Goal: Find specific page/section: Find specific page/section

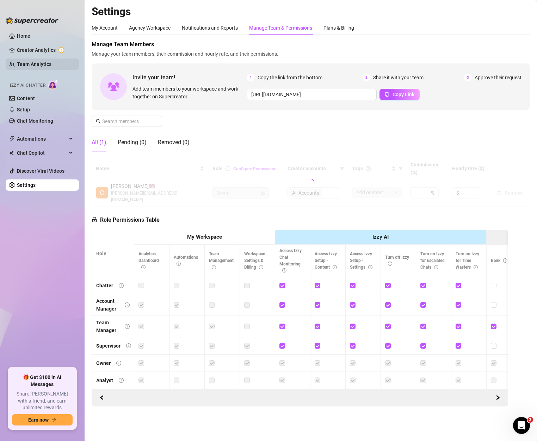
click at [26, 67] on link "Team Analytics" at bounding box center [34, 64] width 35 height 6
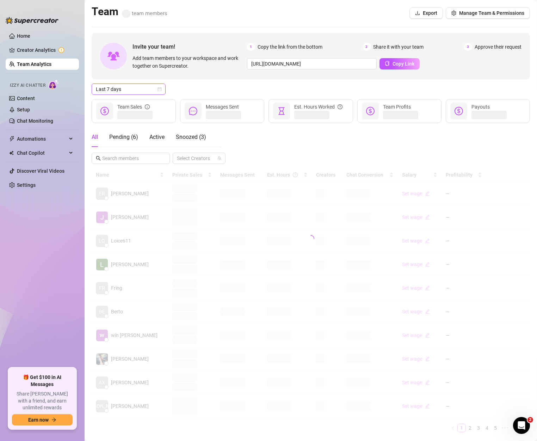
click at [118, 92] on span "Last 7 days" at bounding box center [129, 89] width 66 height 11
click at [123, 148] on div "Custom date" at bounding box center [128, 149] width 63 height 8
type input "[DATE]"
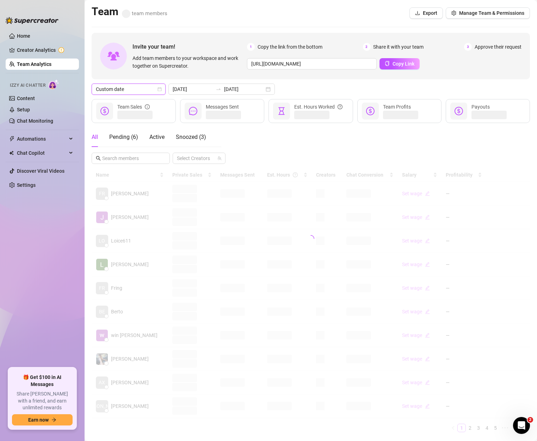
type input "[DATE]"
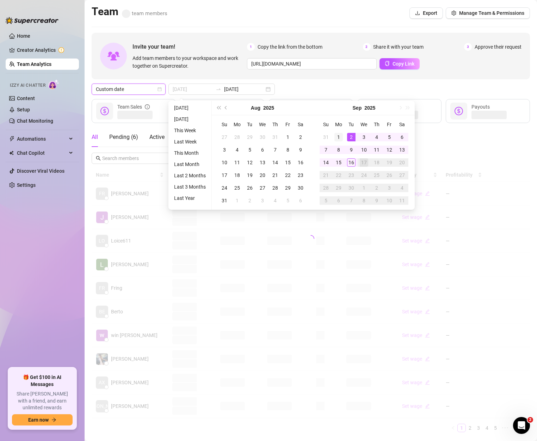
type input "[DATE]"
click at [340, 133] on div "1" at bounding box center [339, 137] width 8 height 8
type input "[DATE]"
click at [326, 161] on div "14" at bounding box center [326, 162] width 8 height 8
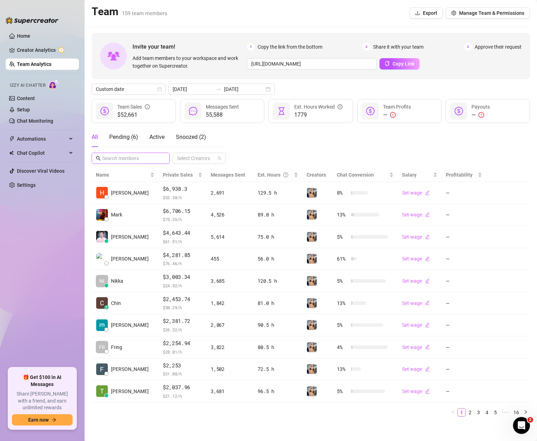
click at [139, 163] on span at bounding box center [131, 158] width 78 height 11
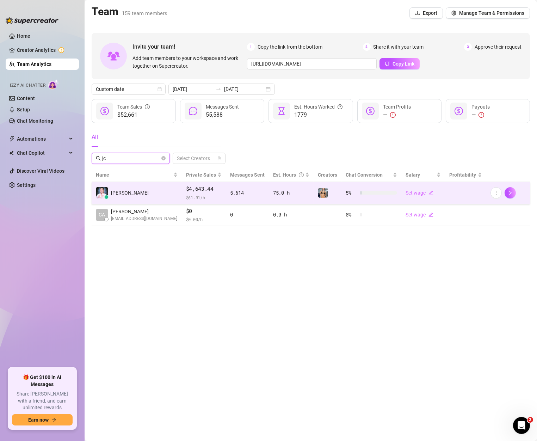
type input "jc"
click at [137, 194] on td "[PERSON_NAME]" at bounding box center [137, 193] width 90 height 22
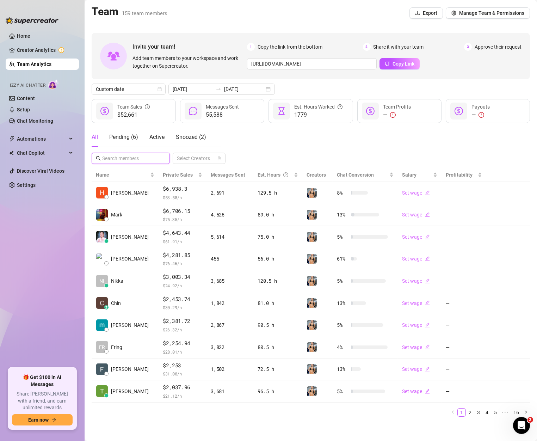
click at [131, 160] on input "text" at bounding box center [131, 158] width 58 height 8
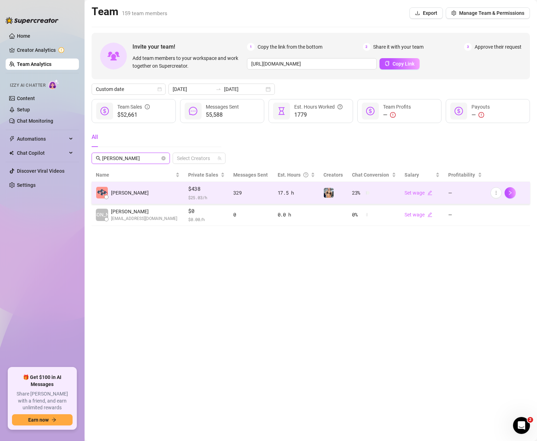
type input "[PERSON_NAME]"
click at [137, 197] on td "[PERSON_NAME]" at bounding box center [138, 193] width 92 height 22
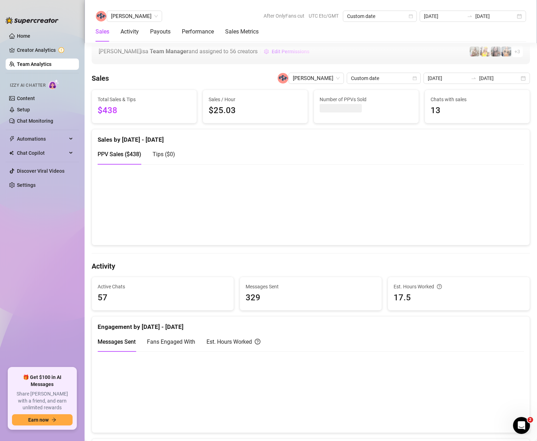
scroll to position [61, 0]
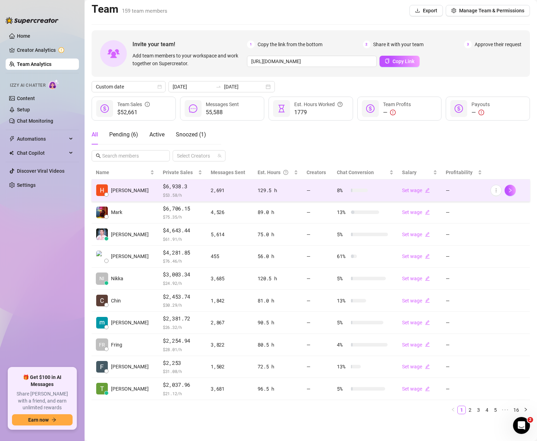
scroll to position [6, 0]
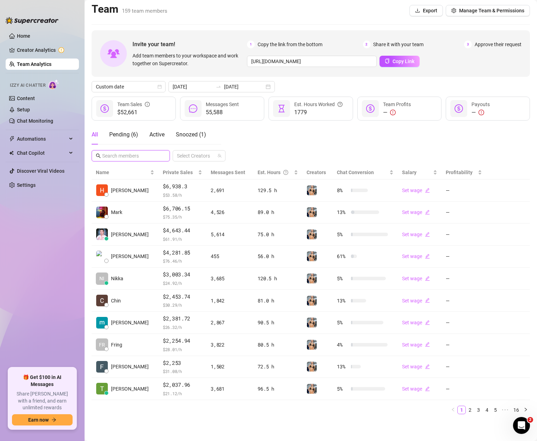
click at [136, 152] on input "text" at bounding box center [131, 156] width 58 height 8
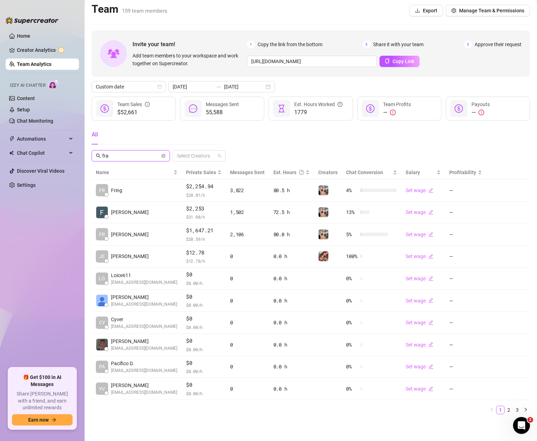
scroll to position [0, 0]
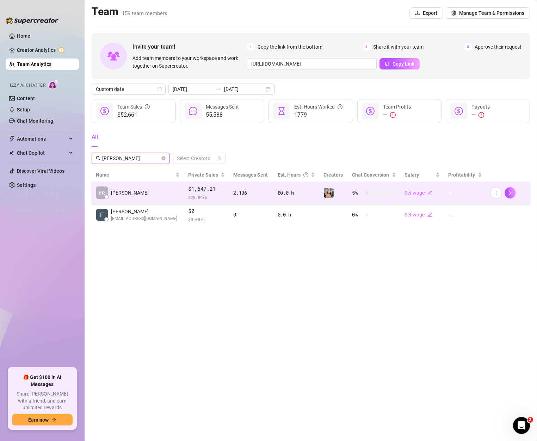
type input "[PERSON_NAME]"
click at [149, 197] on td "FR [PERSON_NAME]" at bounding box center [138, 193] width 92 height 22
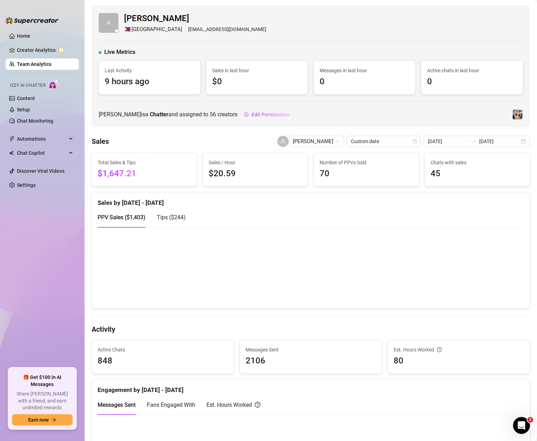
click at [167, 108] on div "[PERSON_NAME] 🇵🇭 [GEOGRAPHIC_DATA] [EMAIL_ADDRESS][DOMAIN_NAME] Live Metrics La…" at bounding box center [311, 66] width 438 height 122
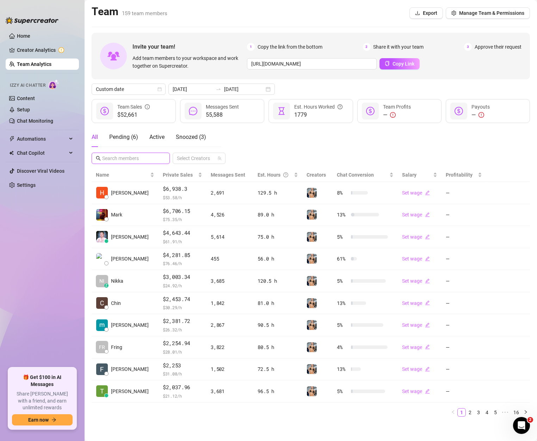
click at [114, 157] on input "text" at bounding box center [131, 158] width 58 height 8
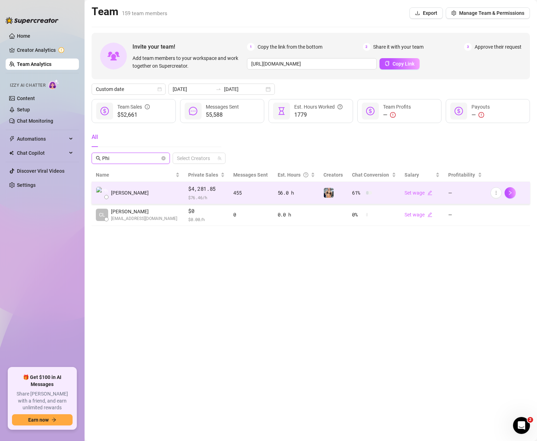
type input "Phi"
click at [140, 192] on td "[PERSON_NAME]" at bounding box center [138, 193] width 92 height 22
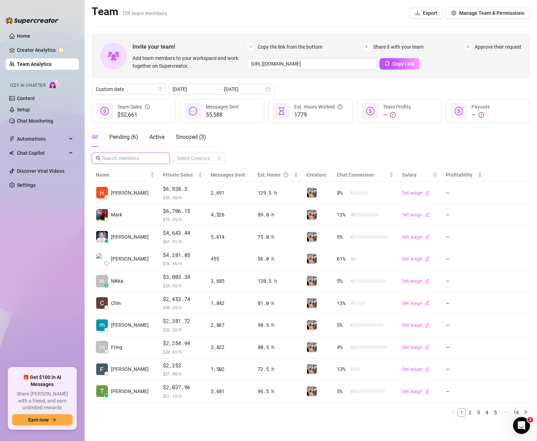
click at [144, 158] on input "text" at bounding box center [131, 158] width 58 height 8
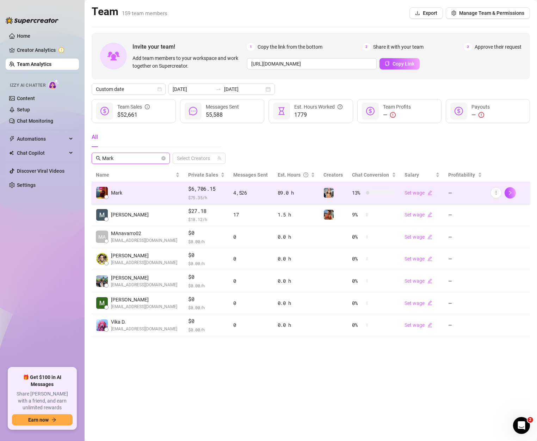
type input "Mark"
click at [154, 195] on td "Mark" at bounding box center [138, 193] width 92 height 22
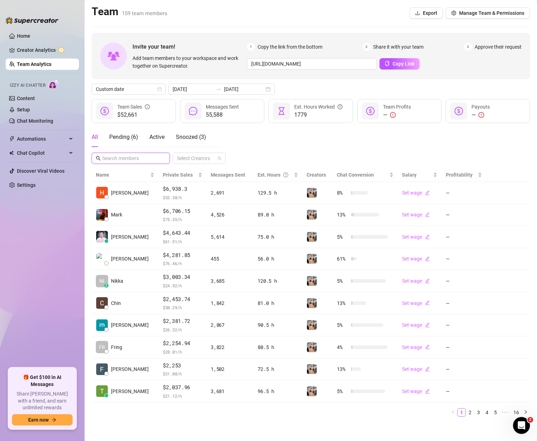
click at [131, 157] on input "text" at bounding box center [131, 158] width 58 height 8
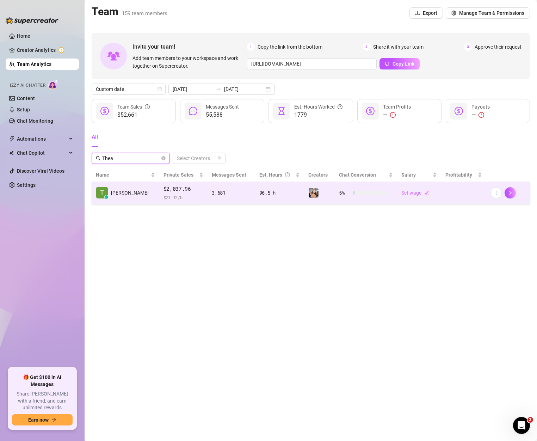
type input "Thea"
click at [159, 183] on td "$2,037.96 $ 21.12 /h" at bounding box center [183, 193] width 49 height 22
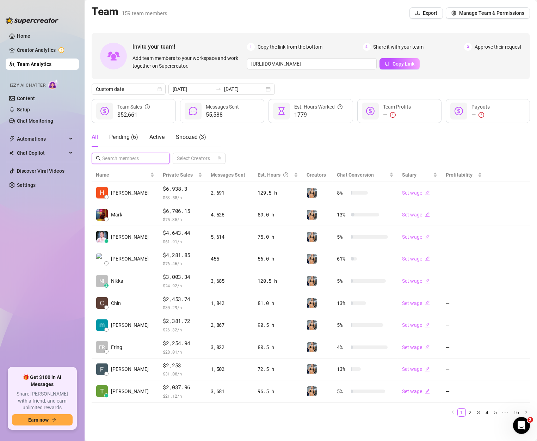
click at [145, 158] on input "text" at bounding box center [131, 158] width 58 height 8
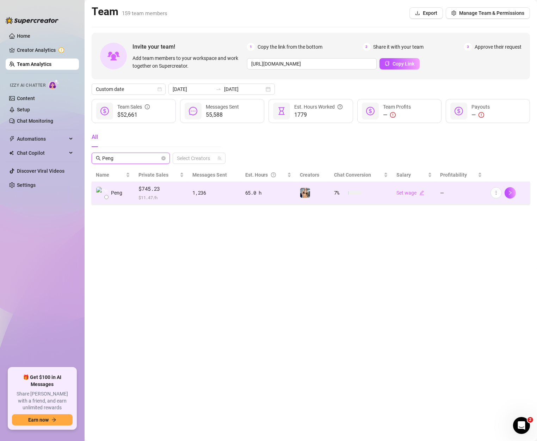
type input "Peng"
click at [135, 189] on td "$745.23 $ 11.47 /h" at bounding box center [161, 193] width 54 height 22
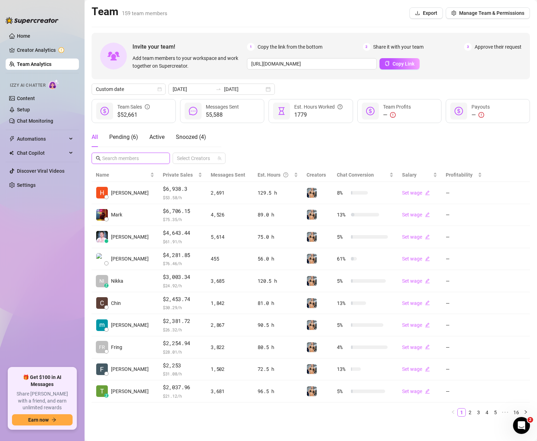
click at [141, 160] on input "text" at bounding box center [131, 158] width 58 height 8
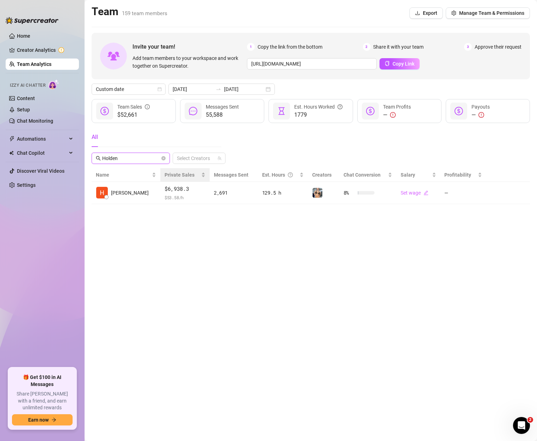
type input "Holden"
click at [160, 182] on th "Private Sales" at bounding box center [184, 175] width 49 height 14
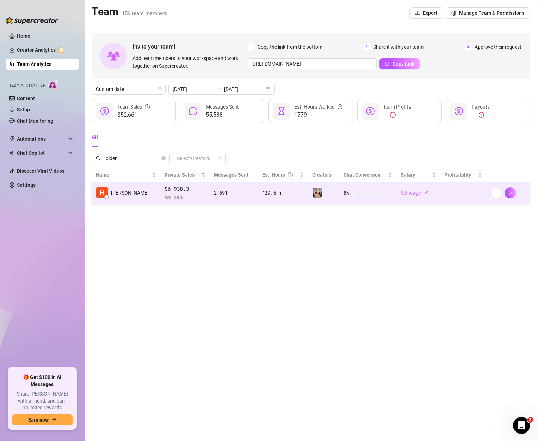
click at [160, 191] on td "$6,938.3 $ 53.58 /h" at bounding box center [184, 193] width 49 height 22
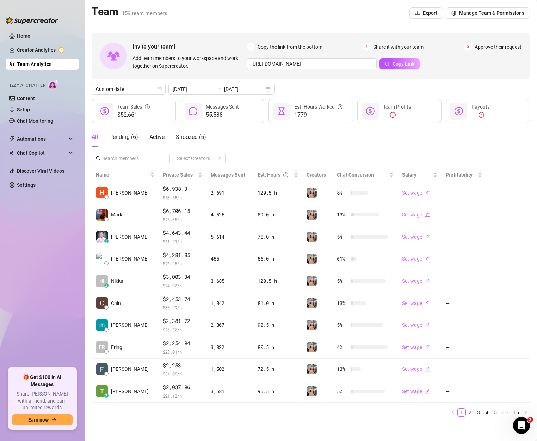
click at [130, 151] on div "All Pending ( 6 ) Active Snoozed ( 5 )" at bounding box center [157, 139] width 130 height 25
click at [133, 154] on span at bounding box center [131, 158] width 78 height 11
click at [135, 159] on input "text" at bounding box center [131, 158] width 58 height 8
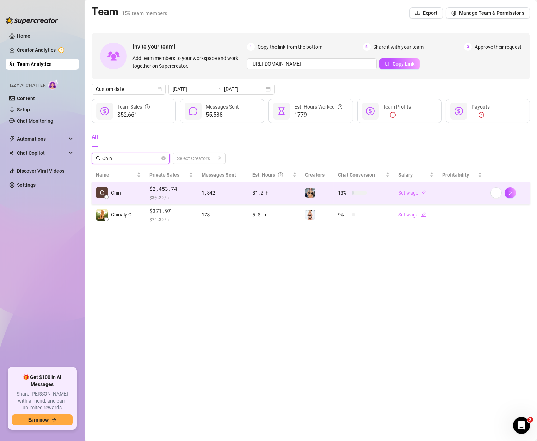
type input "Chin"
click at [147, 195] on td "$2,453.74 $ 30.29 /h" at bounding box center [171, 193] width 52 height 22
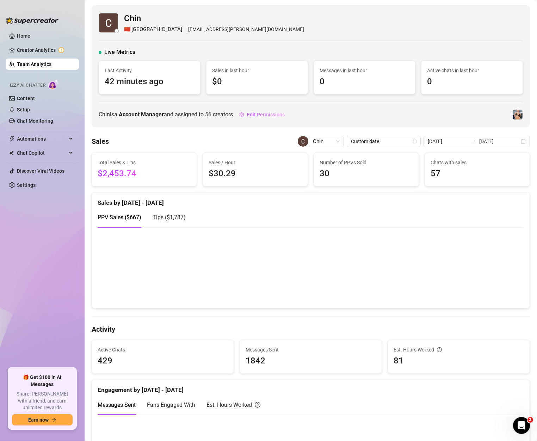
click at [327, 198] on div "Sales by [DATE] - [DATE]" at bounding box center [311, 199] width 427 height 15
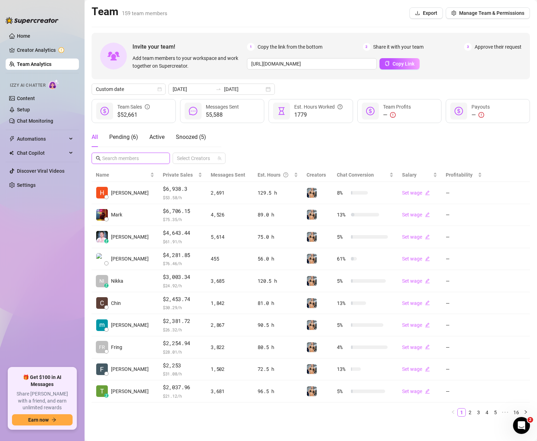
click at [152, 159] on input "text" at bounding box center [131, 158] width 58 height 8
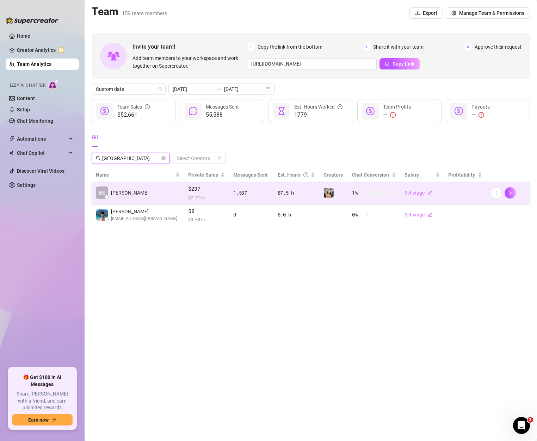
type input "[GEOGRAPHIC_DATA]"
click at [160, 196] on td "BE [PERSON_NAME]" at bounding box center [138, 193] width 92 height 22
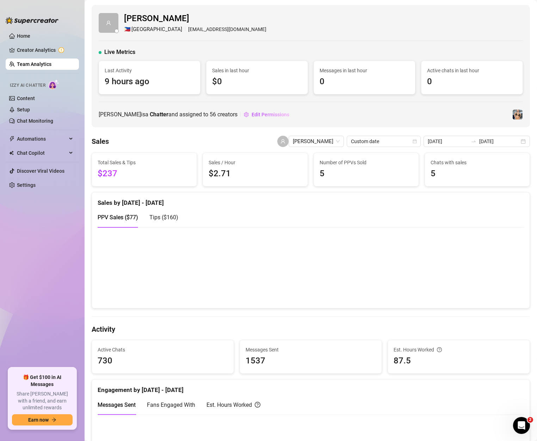
click at [251, 141] on div "Sales [PERSON_NAME] Custom date [DATE] [DATE]" at bounding box center [311, 141] width 438 height 11
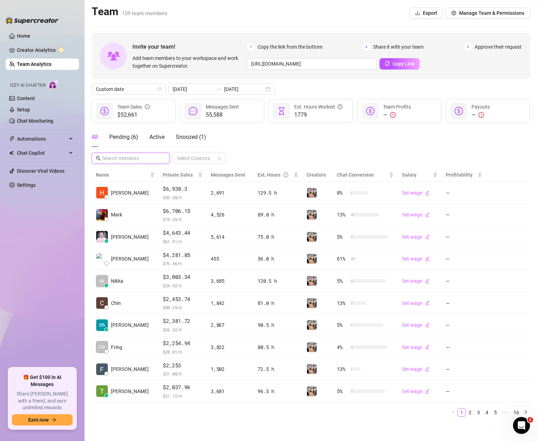
click at [133, 158] on input "text" at bounding box center [131, 158] width 58 height 8
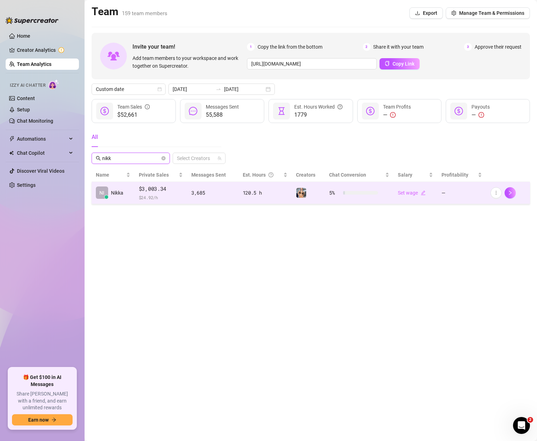
type input "nikk"
click at [143, 195] on span "$ 24.92 /h" at bounding box center [161, 197] width 44 height 7
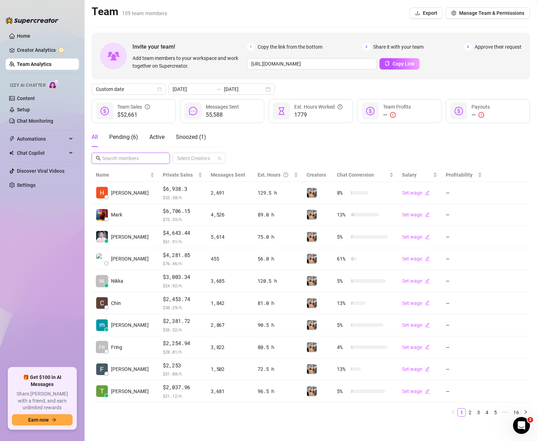
click at [134, 160] on input "text" at bounding box center [131, 158] width 58 height 8
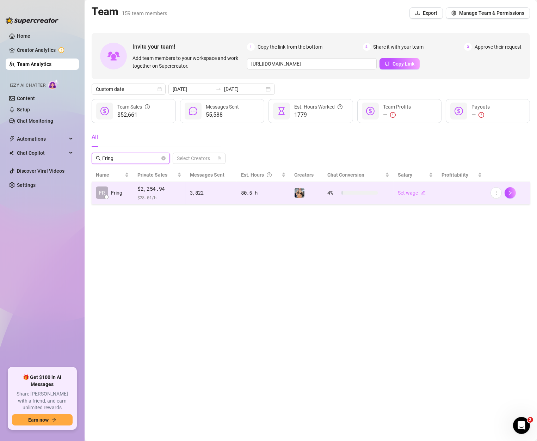
type input "Fring"
click at [159, 201] on span "$ 28.01 /h" at bounding box center [159, 197] width 44 height 7
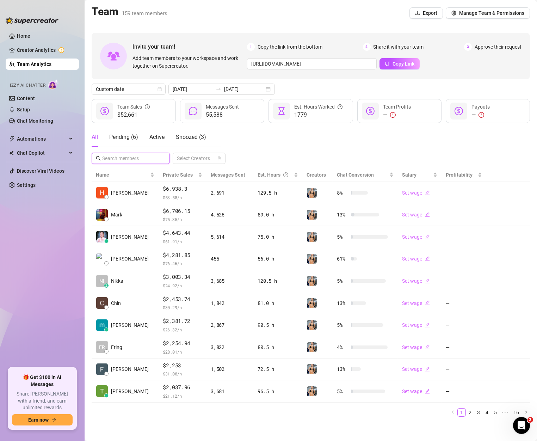
click at [127, 162] on input "text" at bounding box center [131, 158] width 58 height 8
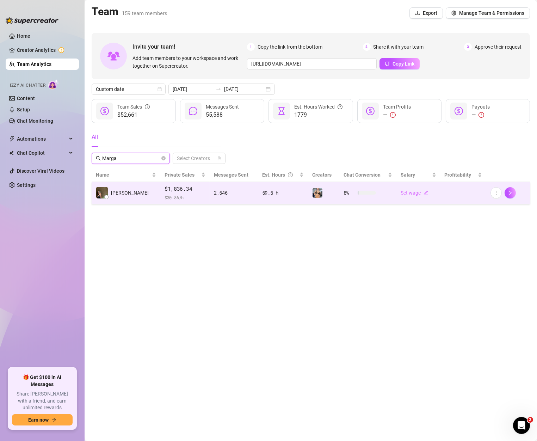
type input "Marga"
click at [165, 201] on span "$ 30.86 /h" at bounding box center [185, 197] width 41 height 7
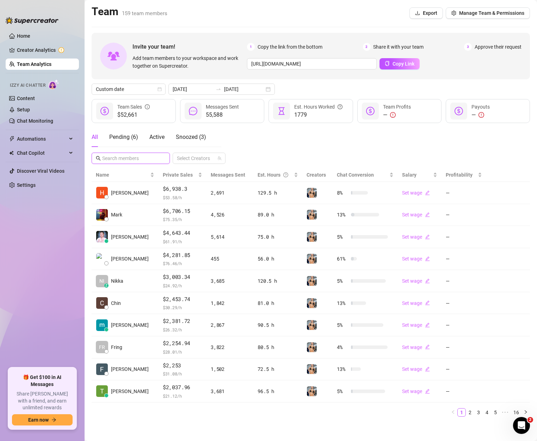
click at [139, 162] on input "text" at bounding box center [131, 158] width 58 height 8
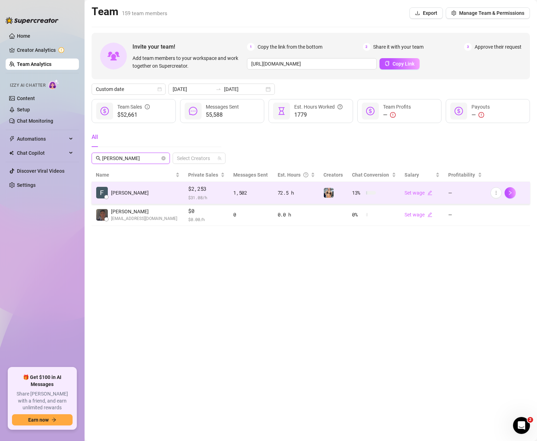
type input "[PERSON_NAME]"
click at [139, 197] on td "[PERSON_NAME]" at bounding box center [138, 193] width 92 height 22
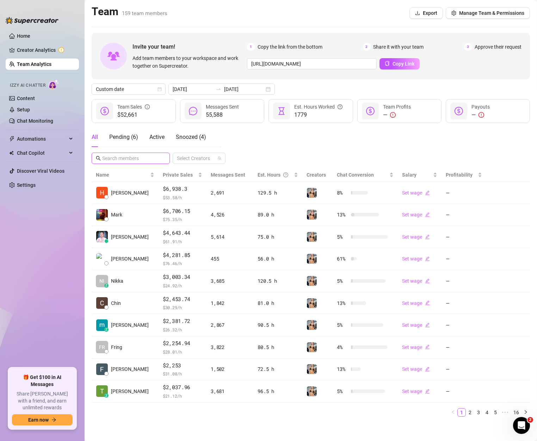
click at [146, 159] on input "text" at bounding box center [131, 158] width 58 height 8
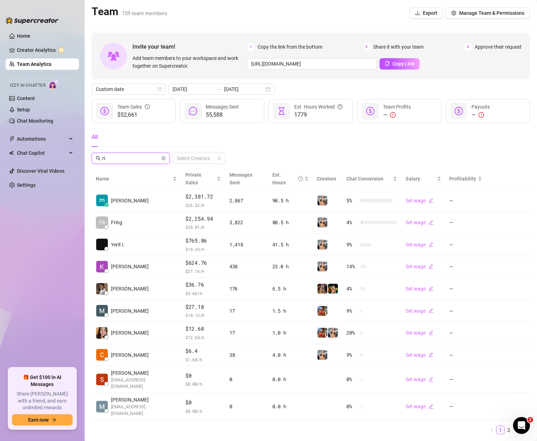
type input "[PERSON_NAME]"
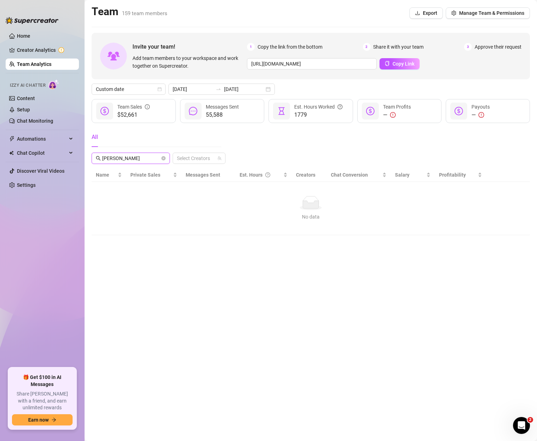
click at [98, 158] on span "[PERSON_NAME]" at bounding box center [131, 158] width 78 height 11
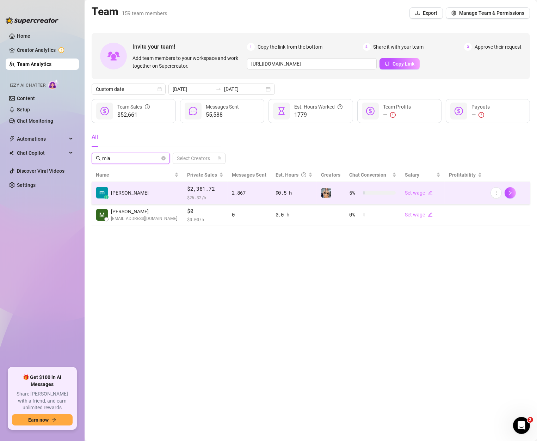
type input "mia"
click at [148, 197] on td "z [PERSON_NAME]" at bounding box center [137, 193] width 91 height 22
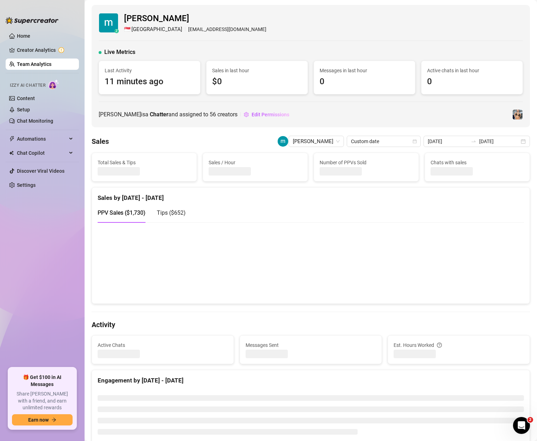
click at [195, 141] on div "Sales [PERSON_NAME] Custom date [DATE] [DATE]" at bounding box center [311, 141] width 438 height 11
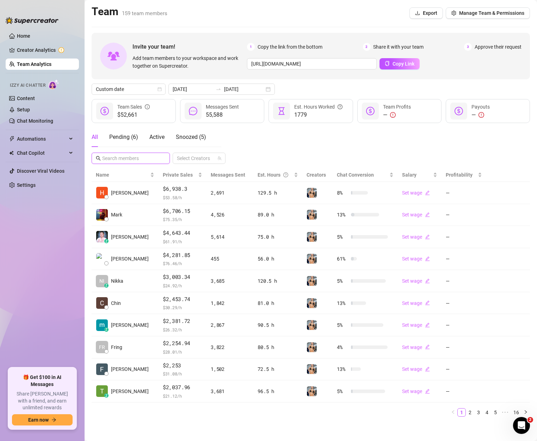
click at [131, 155] on input "text" at bounding box center [131, 158] width 58 height 8
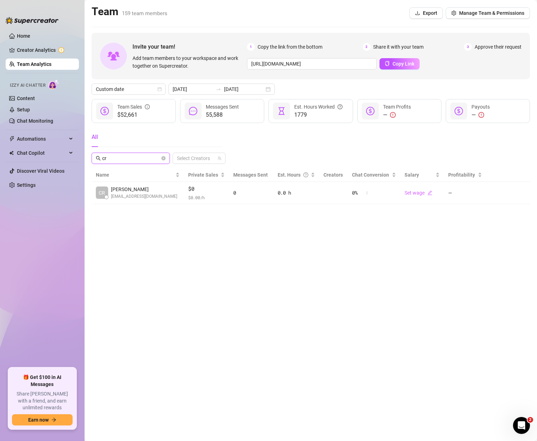
type input "c"
